Goal: Transaction & Acquisition: Purchase product/service

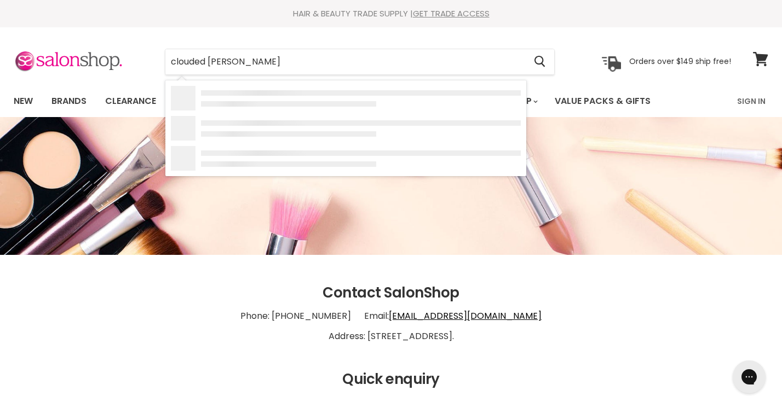
type input "clouded mousse"
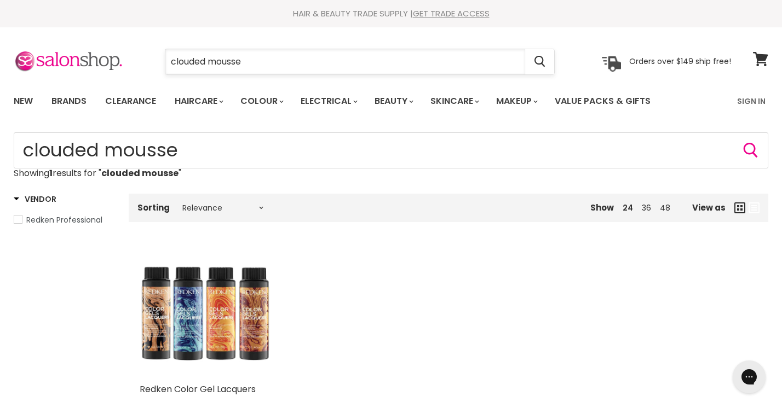
click at [251, 58] on input "clouded mousse" at bounding box center [345, 61] width 360 height 25
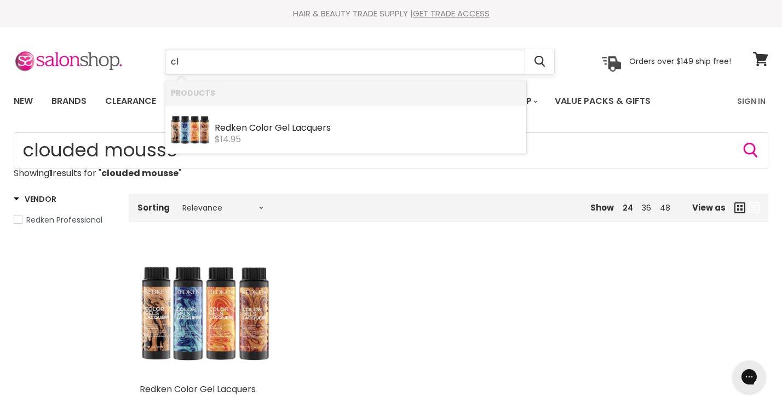
type input "c"
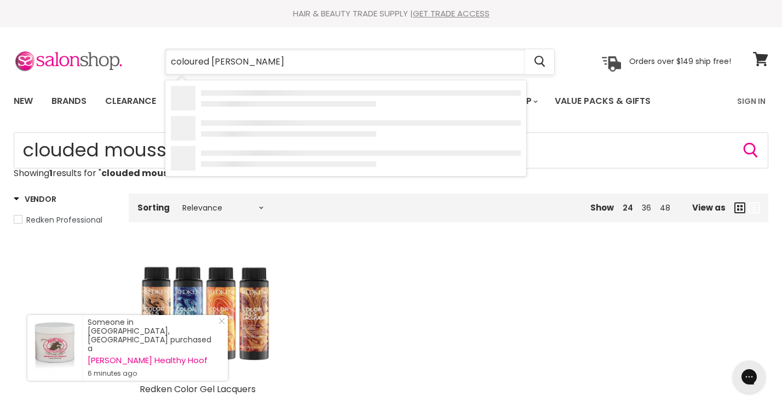
type input "coloured mousse"
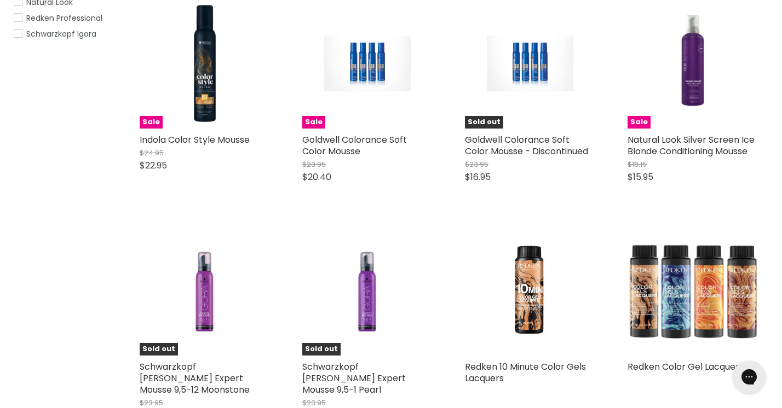
scroll to position [212, 0]
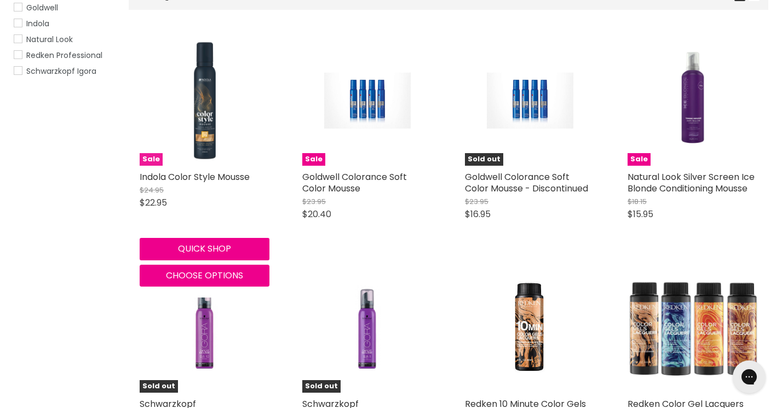
click at [208, 114] on img "Main content" at bounding box center [205, 101] width 130 height 130
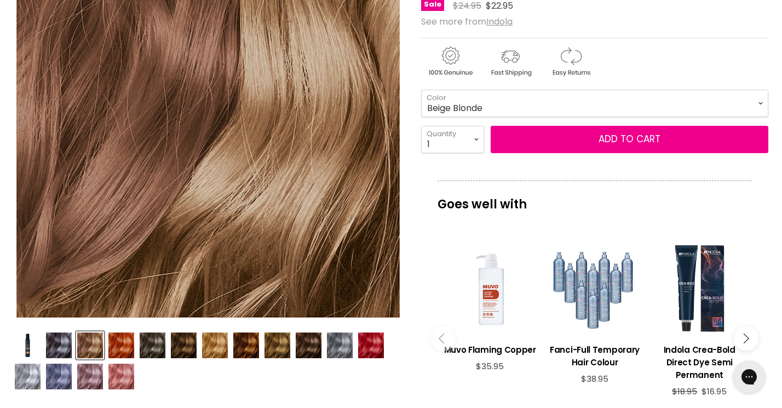
scroll to position [164, 0]
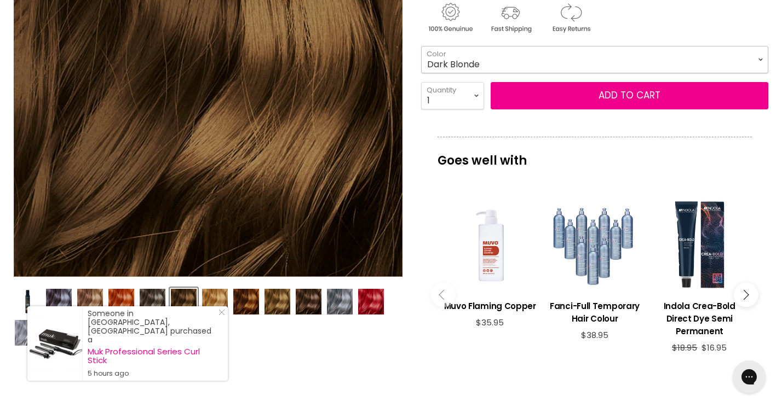
scroll to position [267, 0]
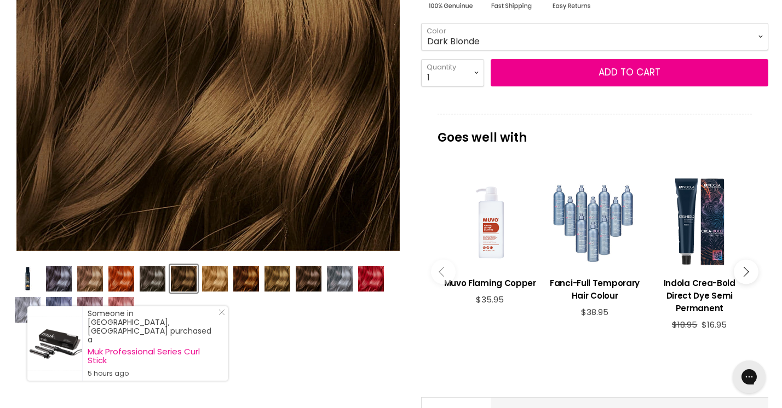
click at [92, 280] on img "Product thumbnails" at bounding box center [90, 279] width 26 height 26
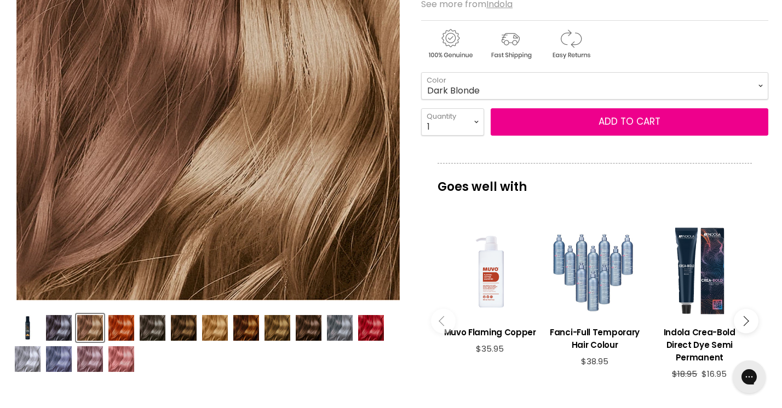
scroll to position [215, 0]
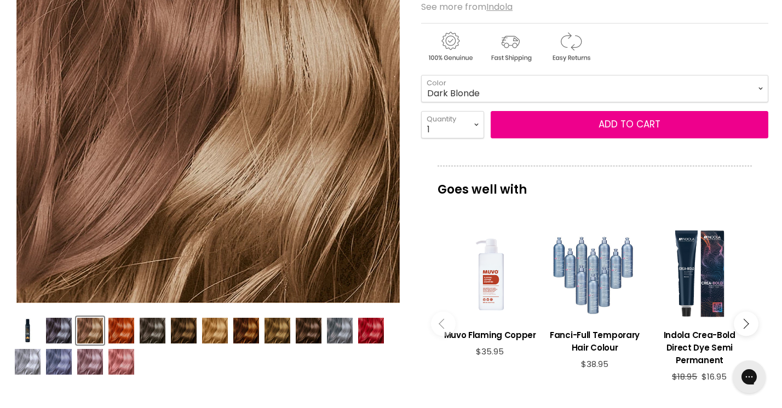
click at [125, 329] on img "Product thumbnails" at bounding box center [121, 331] width 26 height 26
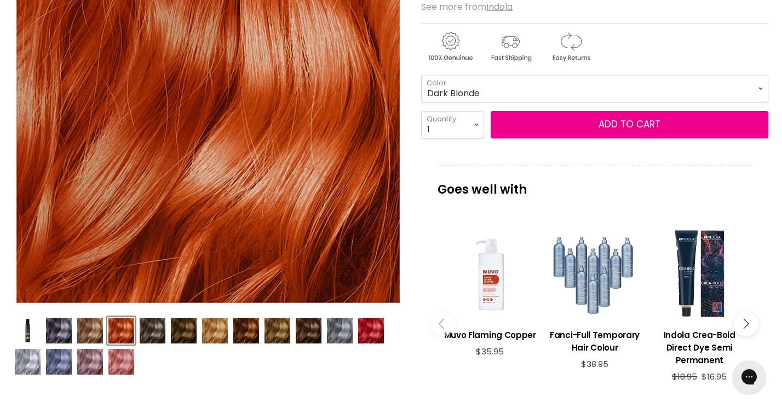
click at [143, 331] on img "Product thumbnails" at bounding box center [153, 331] width 26 height 26
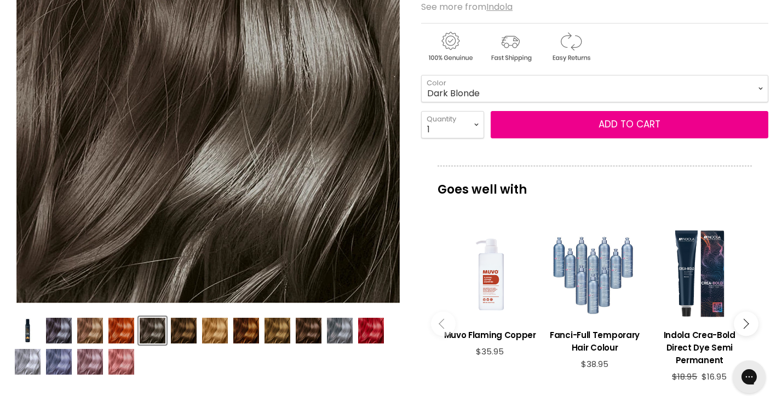
click at [178, 331] on img "Product thumbnails" at bounding box center [184, 331] width 26 height 26
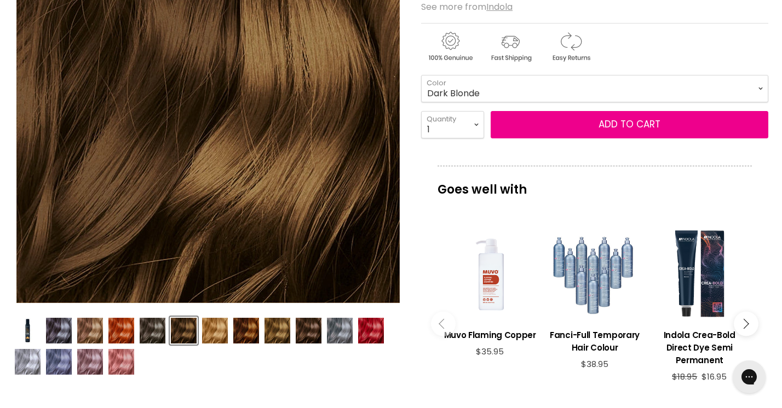
click at [217, 333] on img "Product thumbnails" at bounding box center [215, 331] width 26 height 26
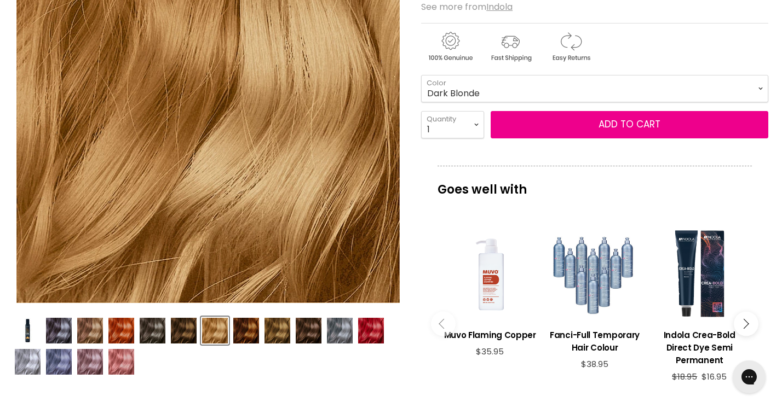
click at [247, 331] on img "Product thumbnails" at bounding box center [246, 331] width 26 height 26
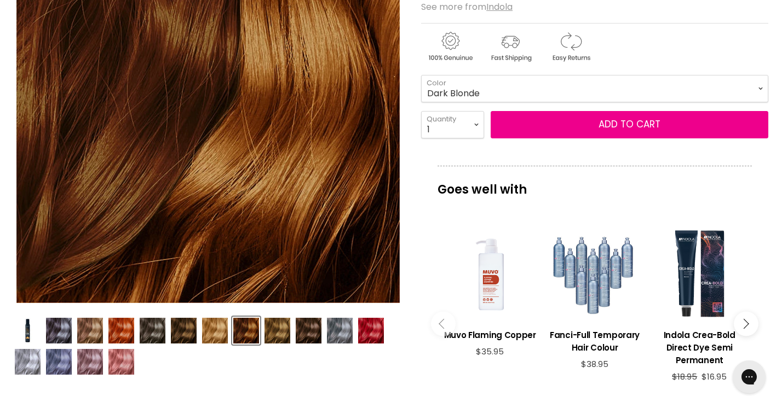
click at [280, 329] on img "Product thumbnails" at bounding box center [277, 331] width 26 height 26
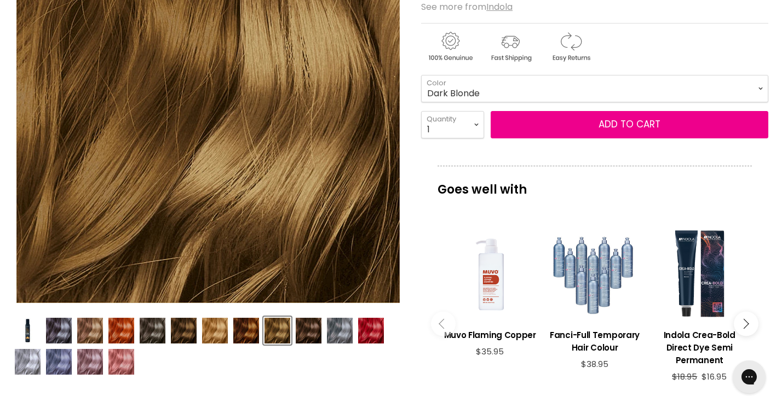
click at [312, 327] on img "Product thumbnails" at bounding box center [309, 331] width 26 height 26
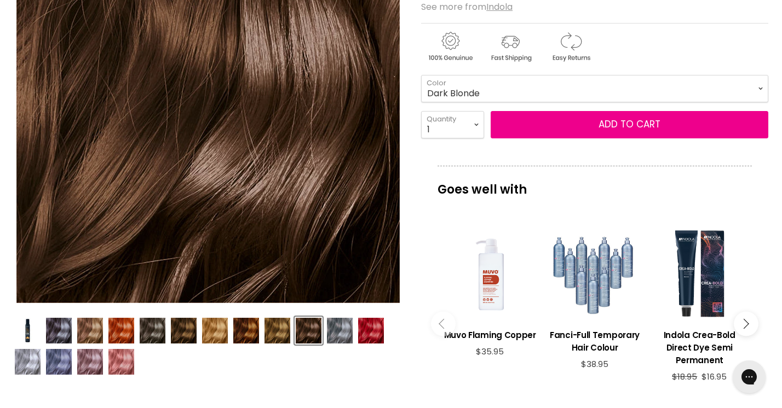
click at [342, 332] on img "Product thumbnails" at bounding box center [340, 331] width 26 height 26
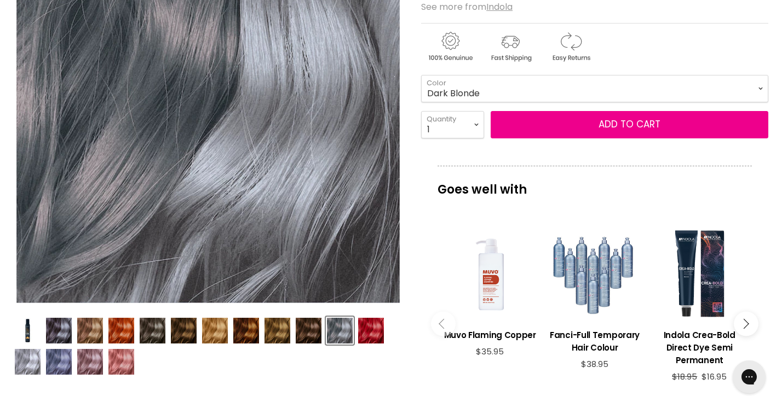
click at [364, 328] on img "Product thumbnails" at bounding box center [371, 331] width 26 height 26
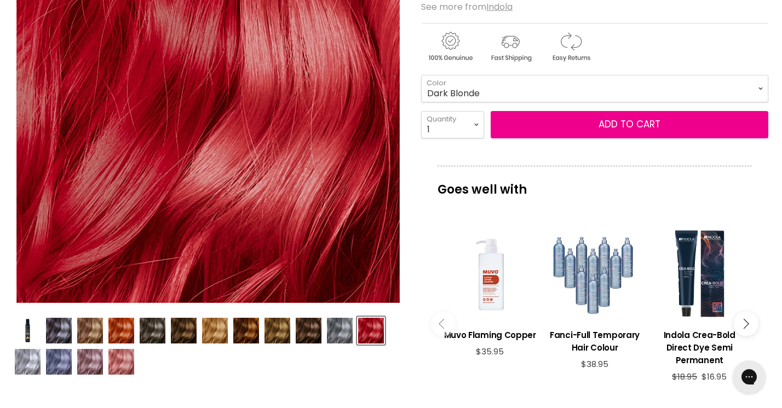
click at [67, 362] on img "Product thumbnails" at bounding box center [59, 362] width 26 height 26
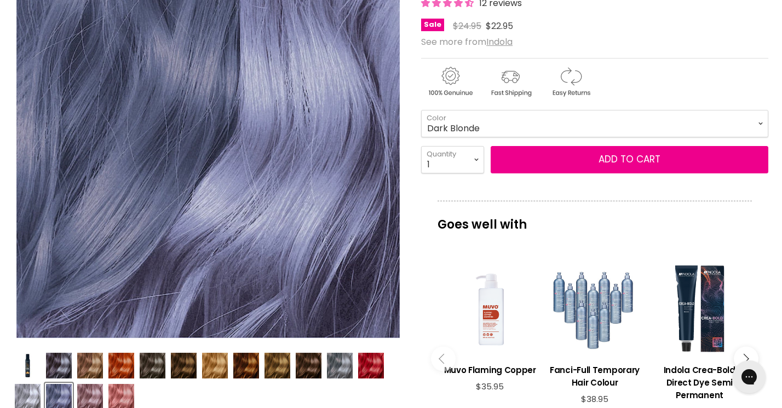
scroll to position [178, 0]
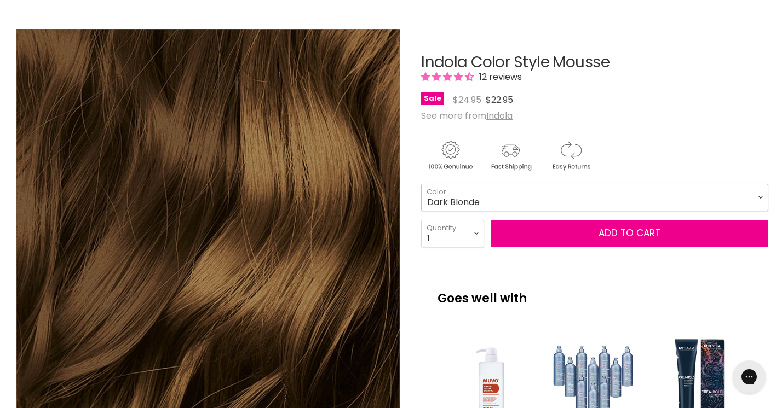
scroll to position [141, 0]
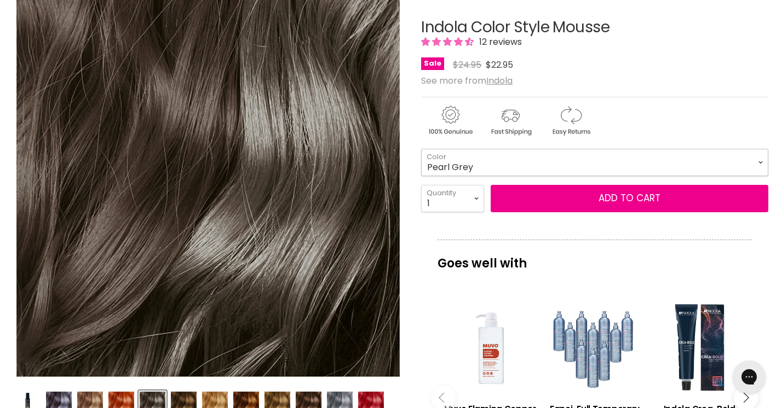
select select "Pearl Grey"
